Goal: Transaction & Acquisition: Purchase product/service

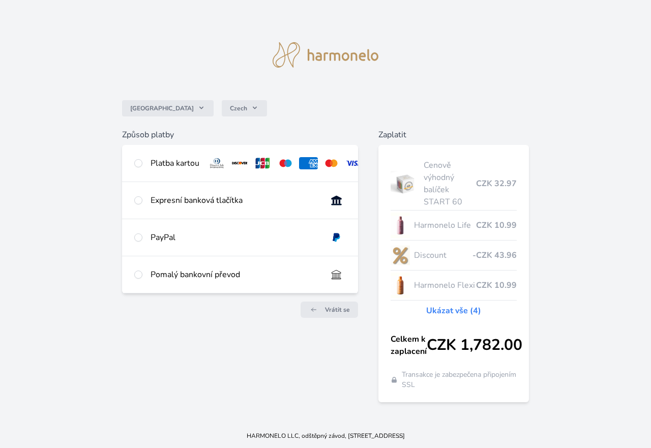
click at [136, 163] on input "radio" at bounding box center [138, 163] width 8 height 8
radio input "true"
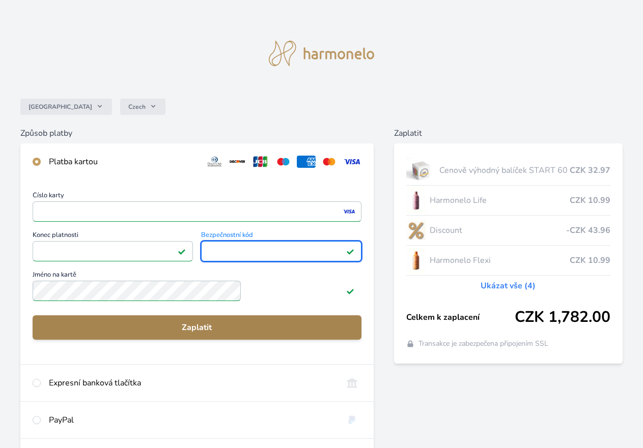
click at [240, 334] on span "Zaplatit" at bounding box center [197, 328] width 312 height 12
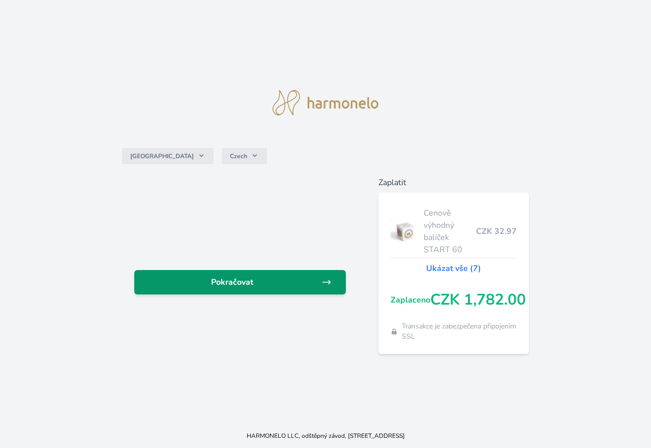
click at [232, 282] on span "Pokračovat" at bounding box center [231, 282] width 179 height 12
